Goal: Task Accomplishment & Management: Manage account settings

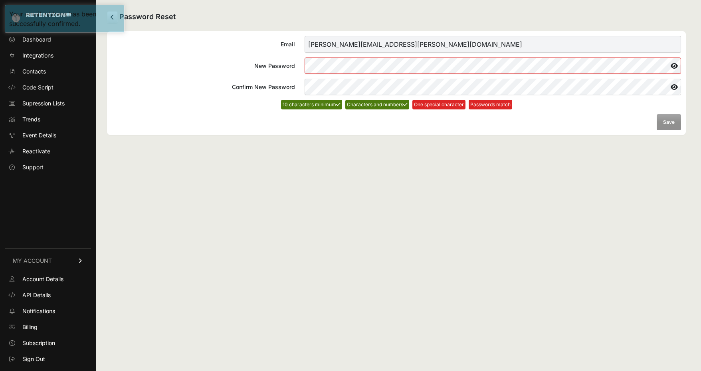
click at [673, 67] on icon at bounding box center [675, 66] width 14 height 13
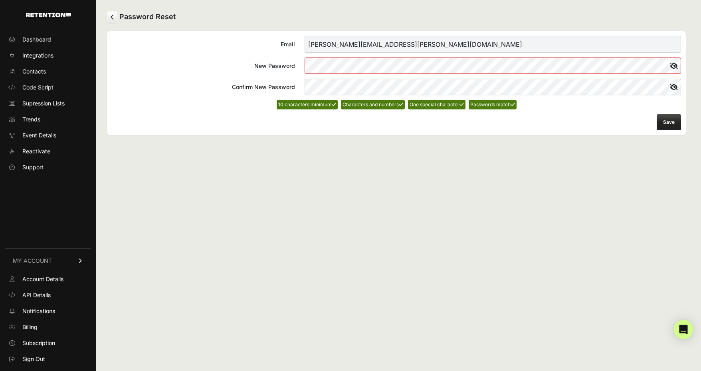
click at [669, 125] on button "Save" at bounding box center [669, 122] width 24 height 16
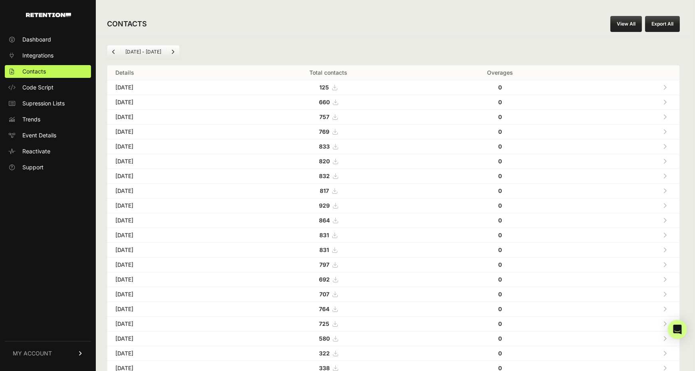
click at [630, 26] on link "View All" at bounding box center [627, 24] width 32 height 16
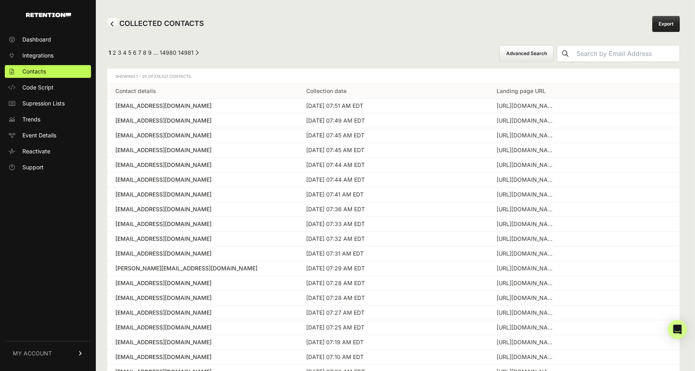
click at [668, 26] on link "Export" at bounding box center [667, 24] width 28 height 16
